Goal: Task Accomplishment & Management: Use online tool/utility

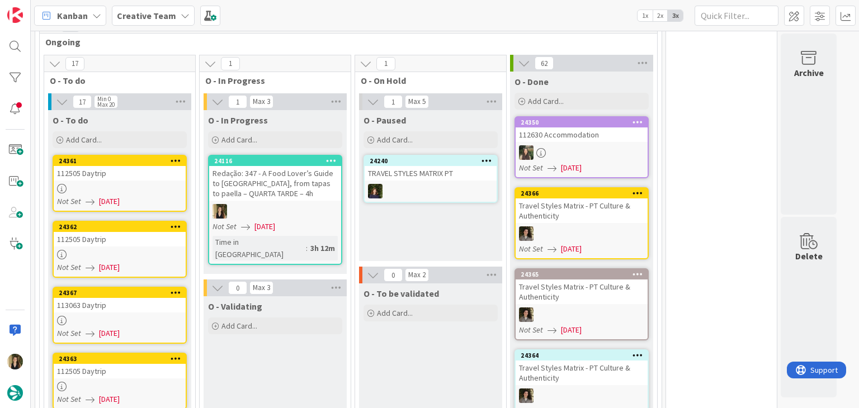
scroll to position [1062, 0]
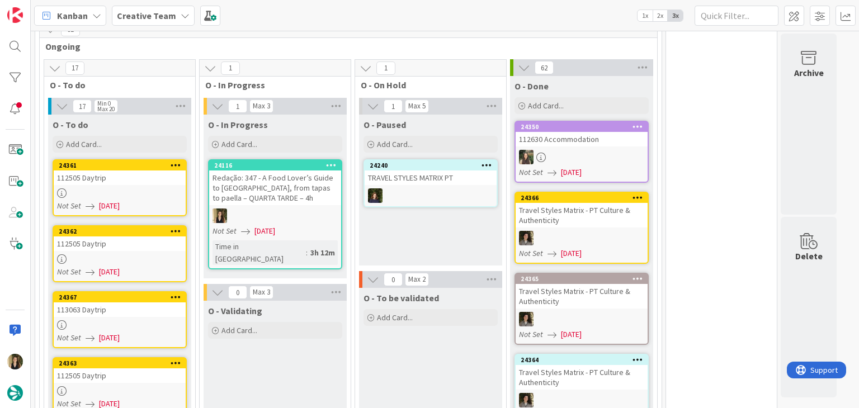
scroll to position [1006, 0]
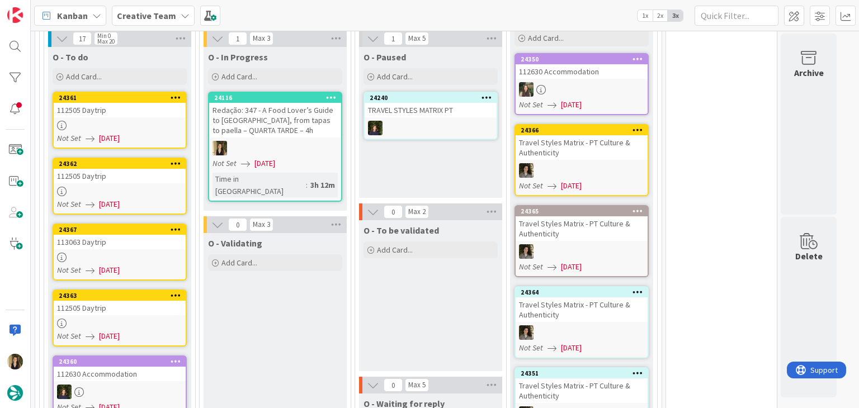
click at [143, 290] on div "24363 112505 Daytrip Not Set [DATE]" at bounding box center [120, 318] width 134 height 57
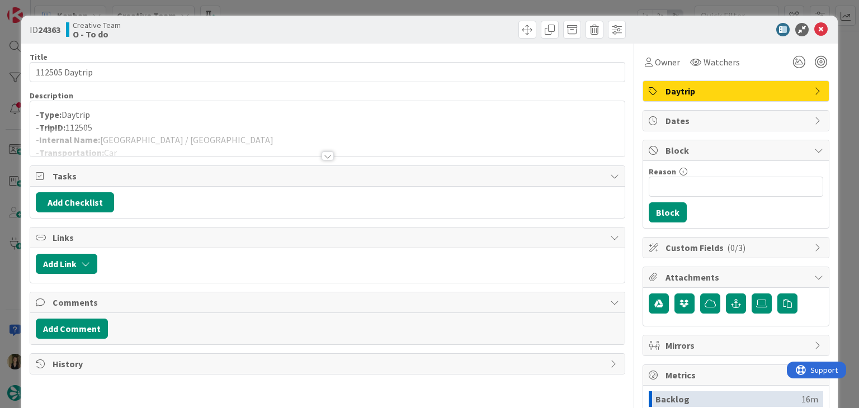
click at [268, 137] on div at bounding box center [327, 142] width 594 height 29
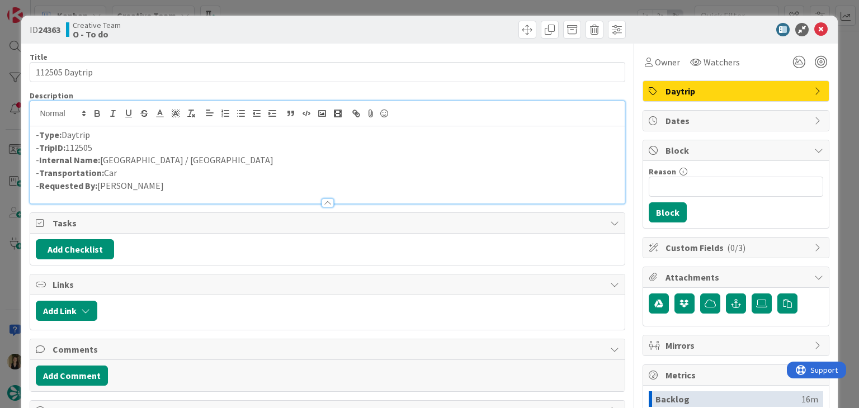
click at [286, 4] on div "ID 24363 Creative Team O - To do Title 14 / 128 112505 Daytrip Description - Ty…" at bounding box center [429, 204] width 859 height 408
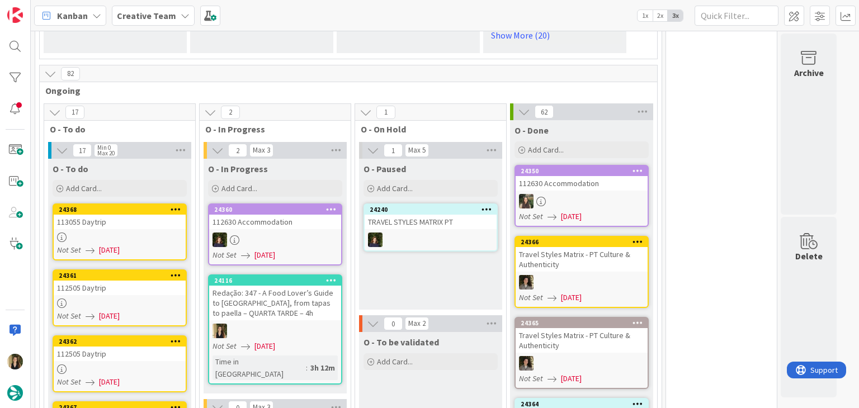
click at [430, 246] on div "O - Paused Add Card... 24240 TRAVEL STYLES MATRIX PT" at bounding box center [430, 234] width 143 height 151
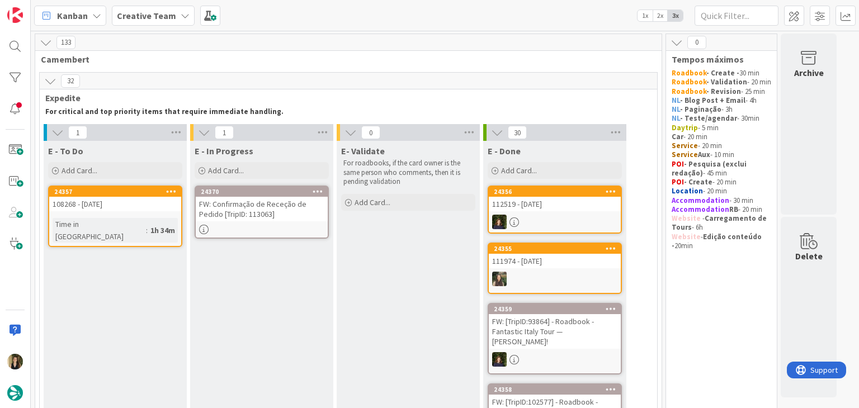
click at [294, 233] on div at bounding box center [262, 230] width 132 height 10
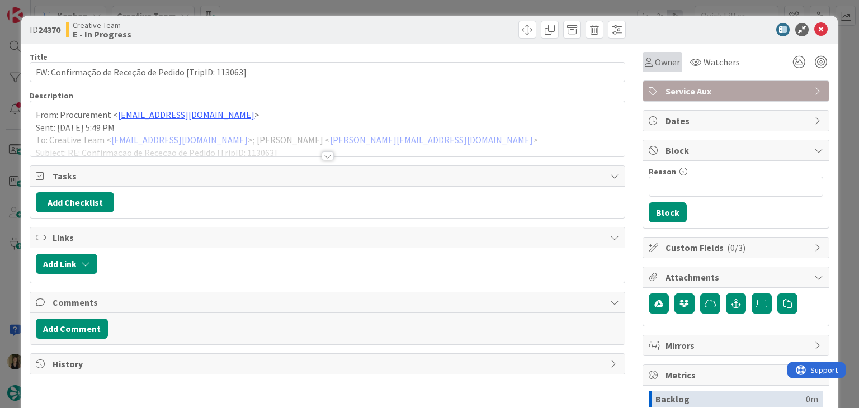
click at [645, 61] on div "Owner" at bounding box center [662, 61] width 35 height 13
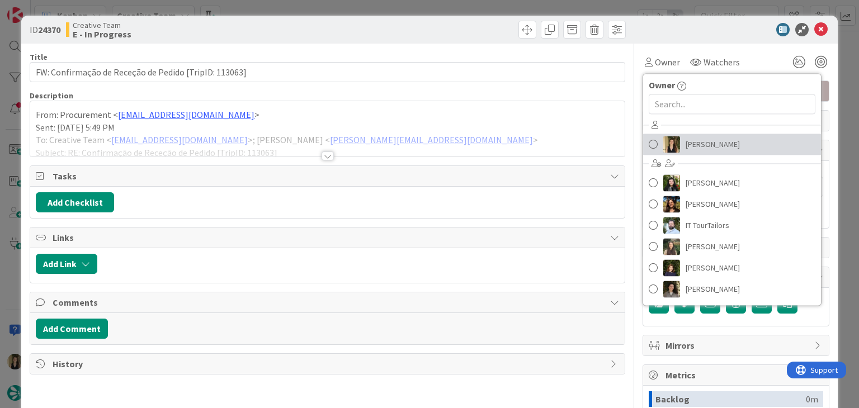
click at [689, 139] on span "[PERSON_NAME]" at bounding box center [712, 144] width 54 height 17
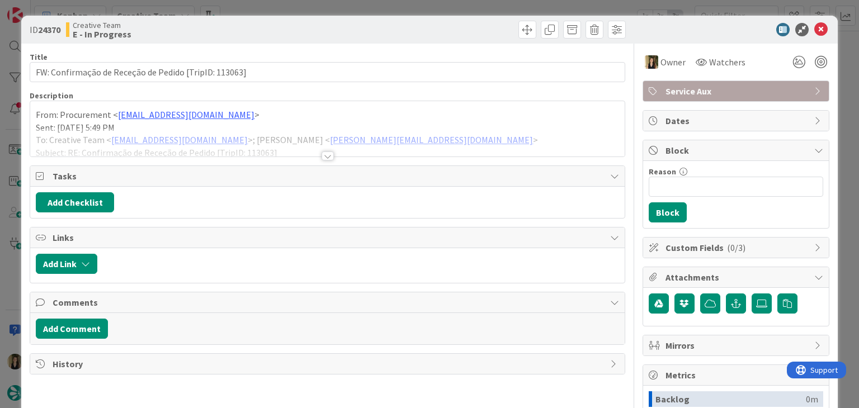
click at [323, 157] on div at bounding box center [327, 156] width 12 height 9
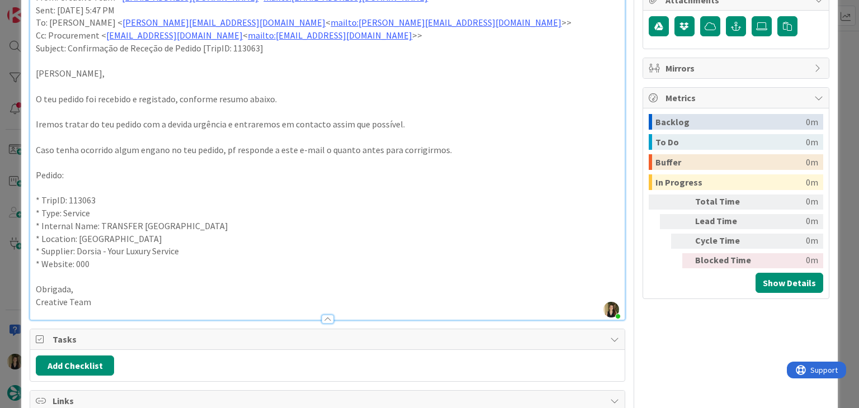
scroll to position [280, 0]
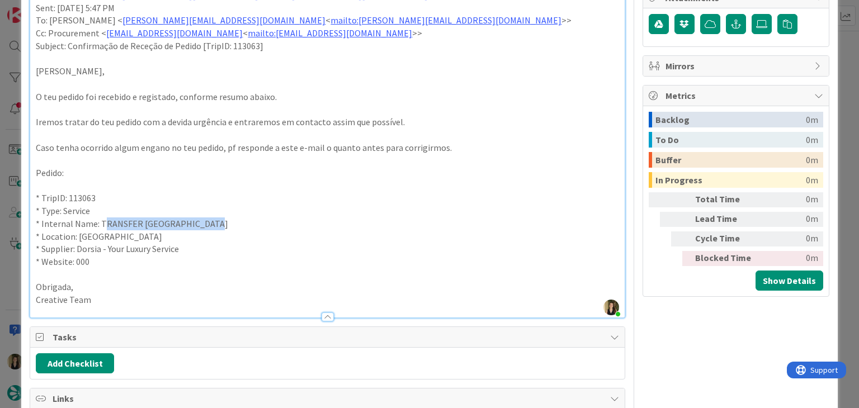
drag, startPoint x: 209, startPoint y: 225, endPoint x: 190, endPoint y: 205, distance: 27.7
click at [102, 223] on p "* Internal Name: TRANSFER [GEOGRAPHIC_DATA]" at bounding box center [327, 223] width 583 height 13
copy p "TRANSFER [GEOGRAPHIC_DATA]"
click at [200, 253] on p "* Supplier: Dorsia - Your Luxury Service" at bounding box center [327, 249] width 583 height 13
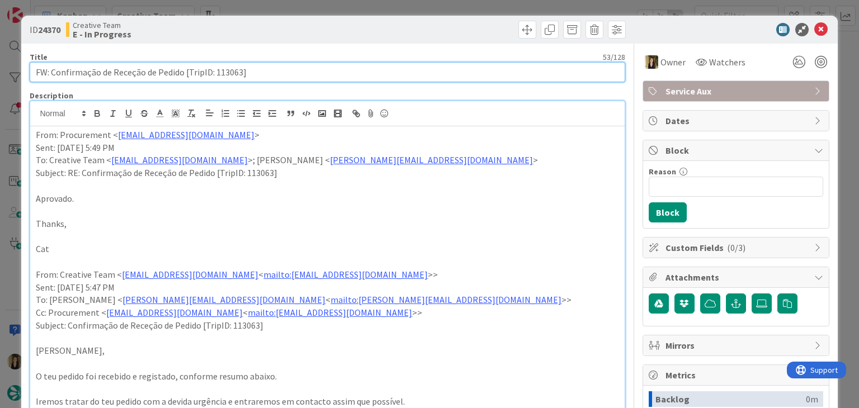
drag, startPoint x: 260, startPoint y: 72, endPoint x: 30, endPoint y: 79, distance: 230.5
click at [31, 78] on input "FW: Confirmação de Receção de Pedido [TripID: 113063]" at bounding box center [327, 72] width 595 height 20
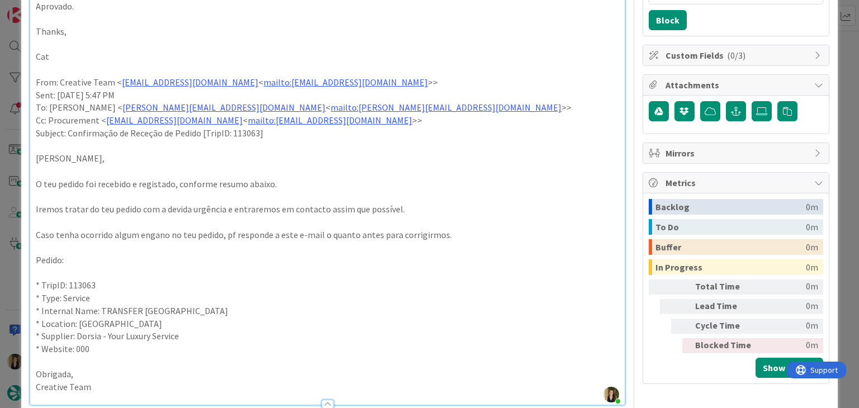
scroll to position [335, 0]
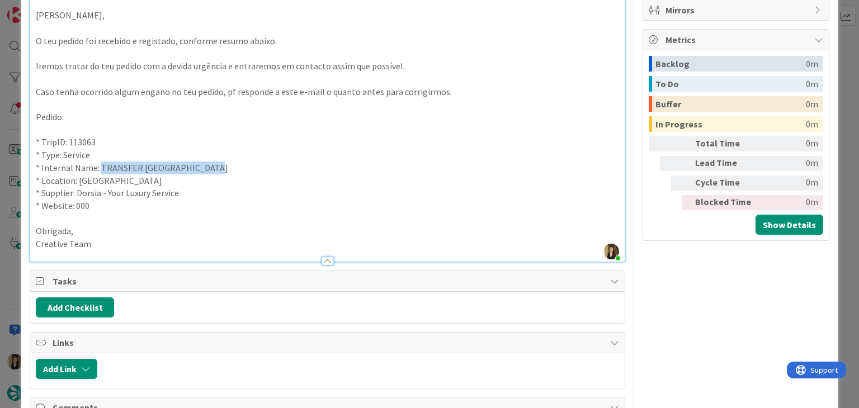
drag, startPoint x: 202, startPoint y: 169, endPoint x: 99, endPoint y: 167, distance: 103.5
click at [99, 167] on p "* Internal Name: TRANSFER [GEOGRAPHIC_DATA]" at bounding box center [327, 168] width 583 height 13
copy p "TRANSFER [GEOGRAPHIC_DATA]"
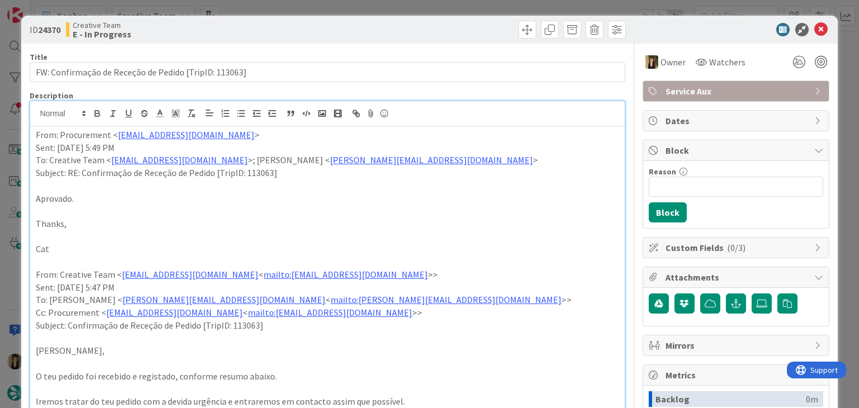
scroll to position [0, 0]
click at [396, 6] on div "ID 24370 Creative Team E - In Progress Title 53 / 128 FW: Confirmação de Receçã…" at bounding box center [429, 204] width 859 height 408
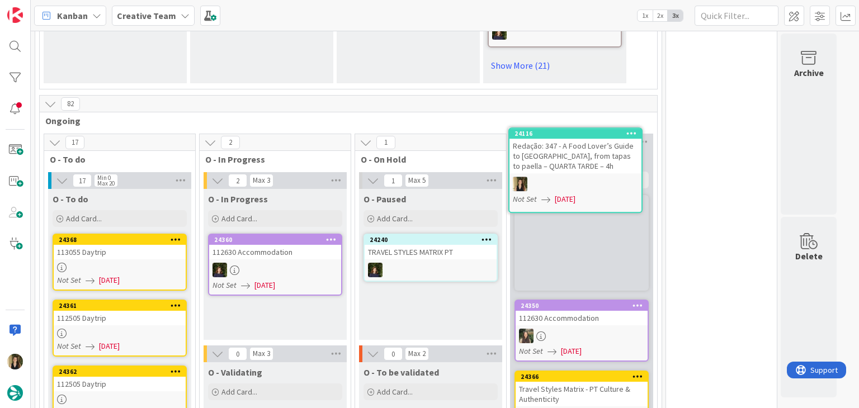
scroll to position [866, 0]
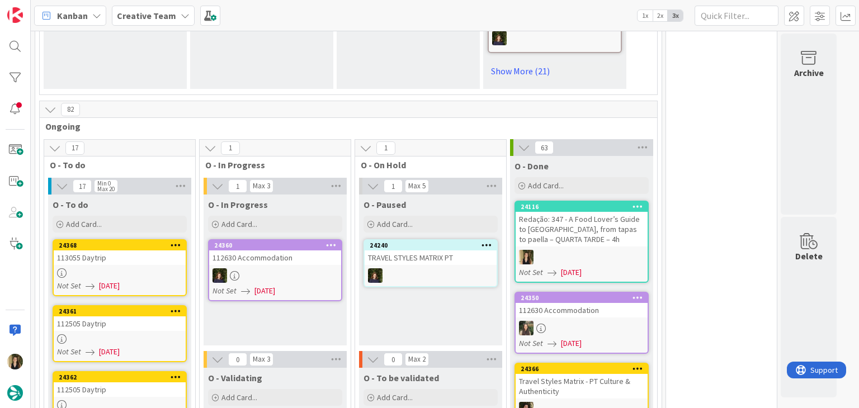
click at [616, 212] on div "Redação: 347 - A Food Lover’s Guide to [GEOGRAPHIC_DATA], from tapas to paella …" at bounding box center [581, 229] width 132 height 35
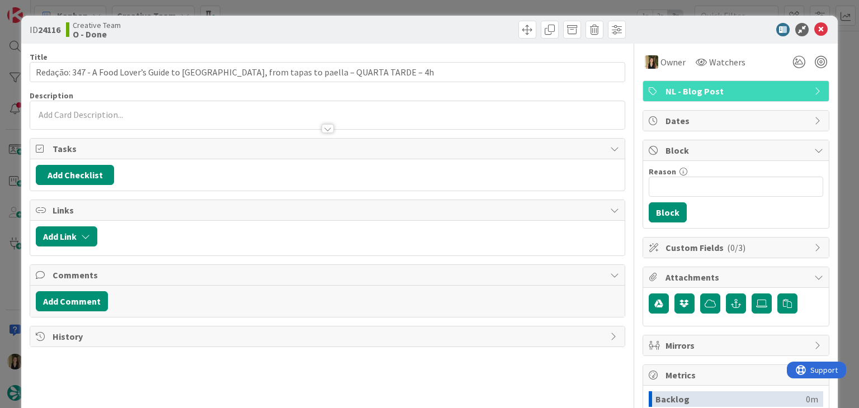
click at [368, 18] on div "ID 24116 Creative Team O - Done" at bounding box center [429, 30] width 816 height 28
click at [370, 1] on div "ID 24116 Creative Team O - Done Title 86 / 128 Redação: 347 - A Food Lover’s Gu…" at bounding box center [429, 204] width 859 height 408
